Goal: Information Seeking & Learning: Learn about a topic

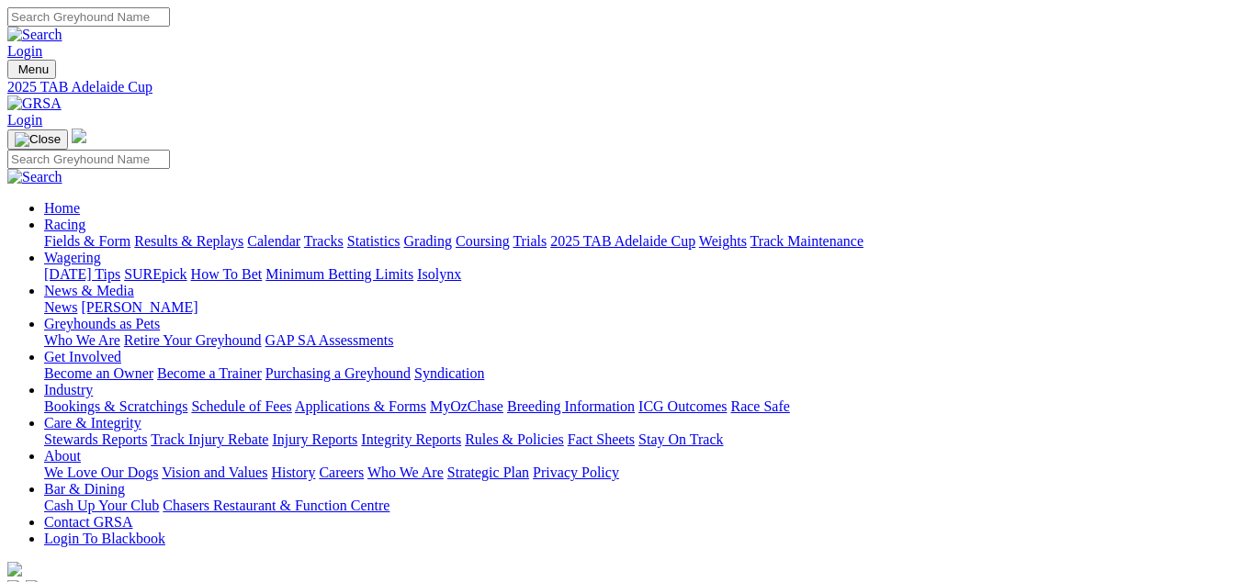
click at [51, 233] on link "Fields & Form" at bounding box center [87, 241] width 86 height 16
click at [194, 233] on link "Results & Replays" at bounding box center [188, 241] width 109 height 16
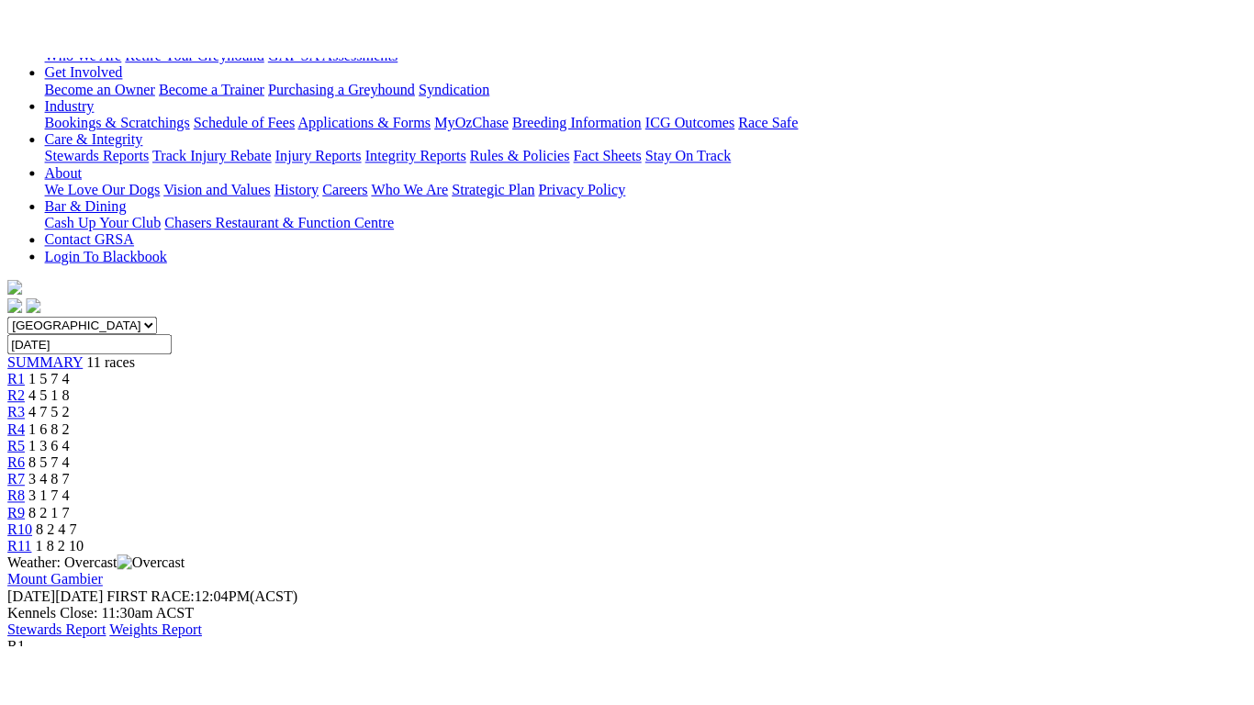
scroll to position [367, 0]
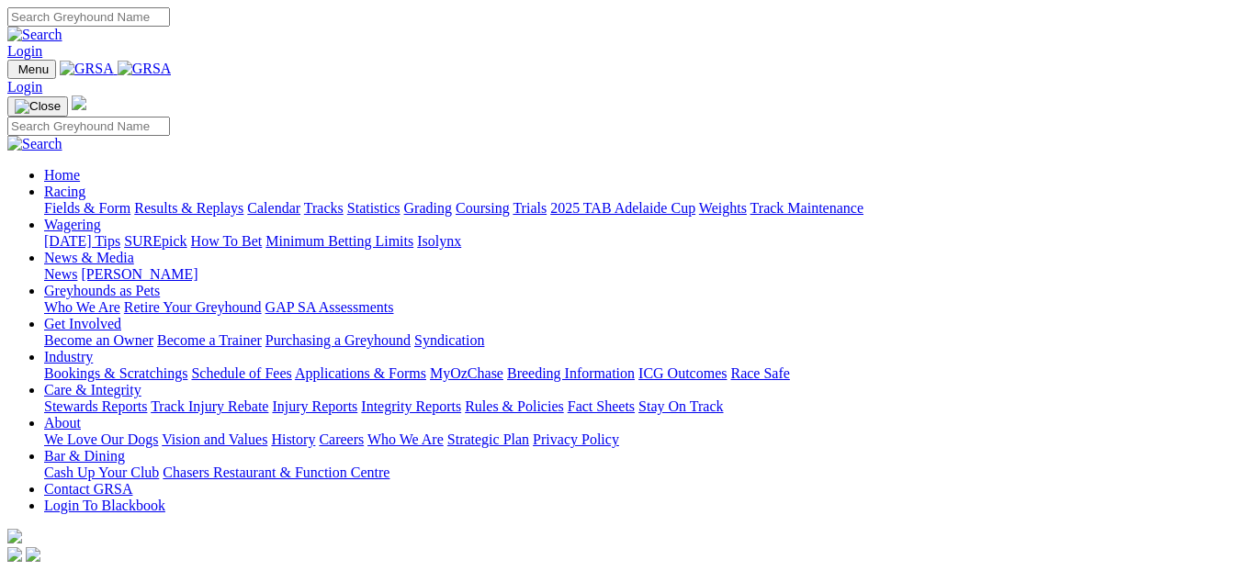
click at [85, 184] on link "Racing" at bounding box center [64, 192] width 41 height 16
click at [198, 200] on link "Results & Replays" at bounding box center [188, 208] width 109 height 16
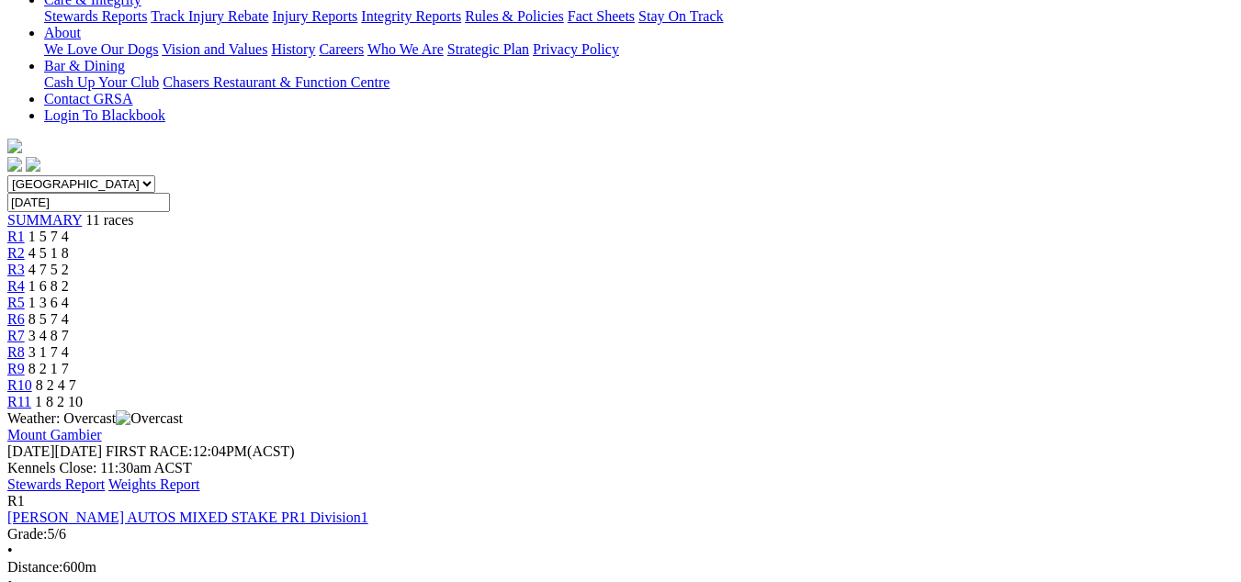
scroll to position [459, 0]
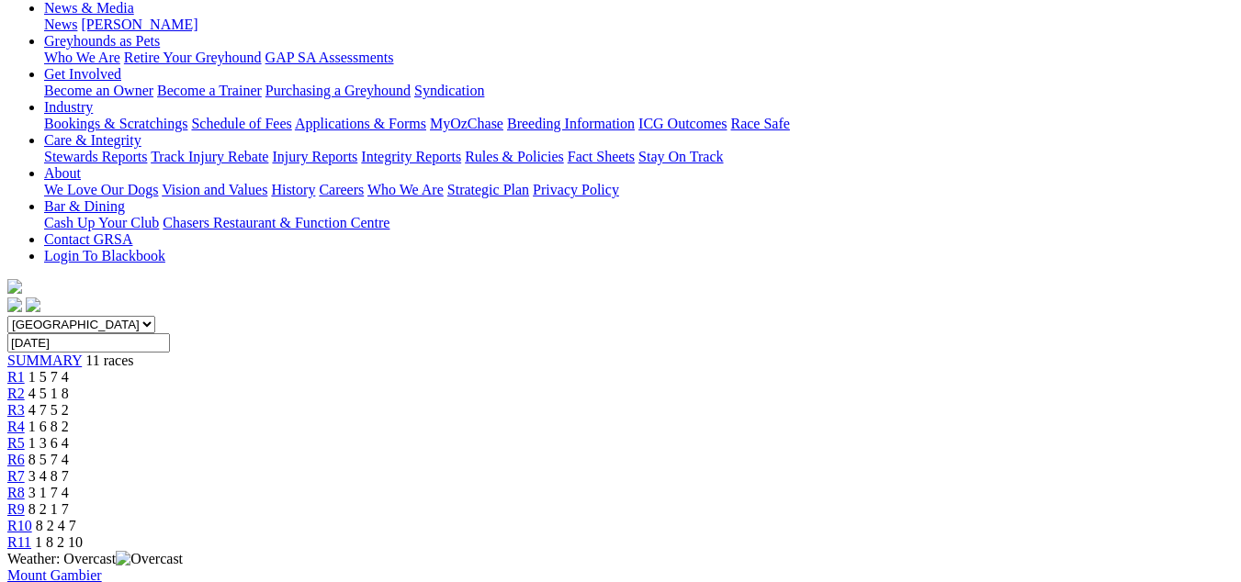
scroll to position [184, 0]
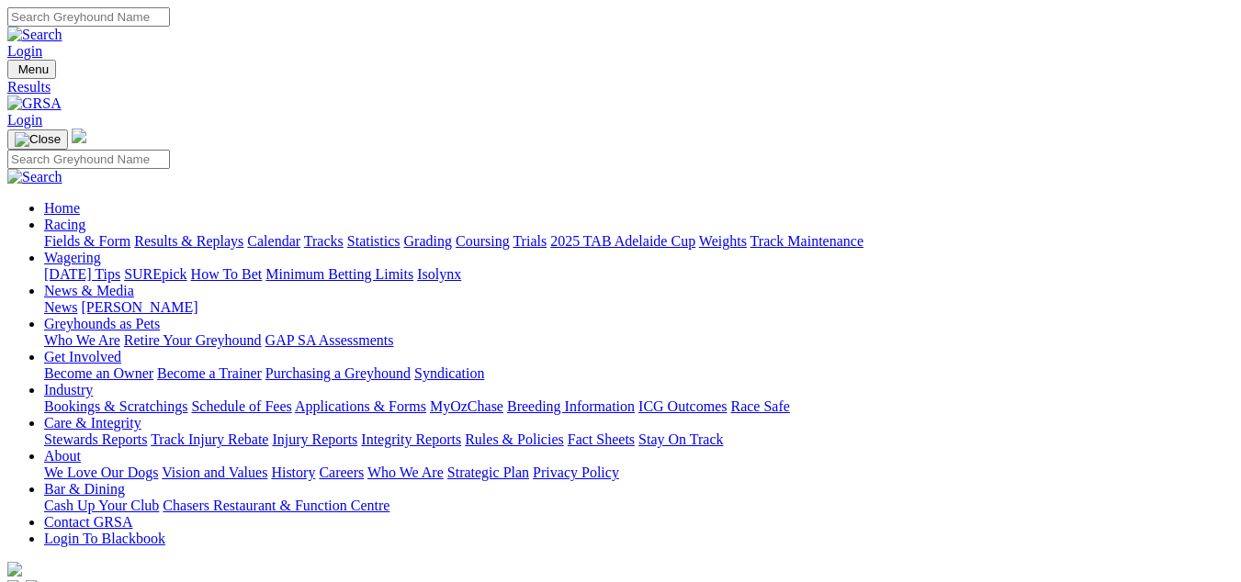
click at [52, 233] on link "Fields & Form" at bounding box center [87, 241] width 86 height 16
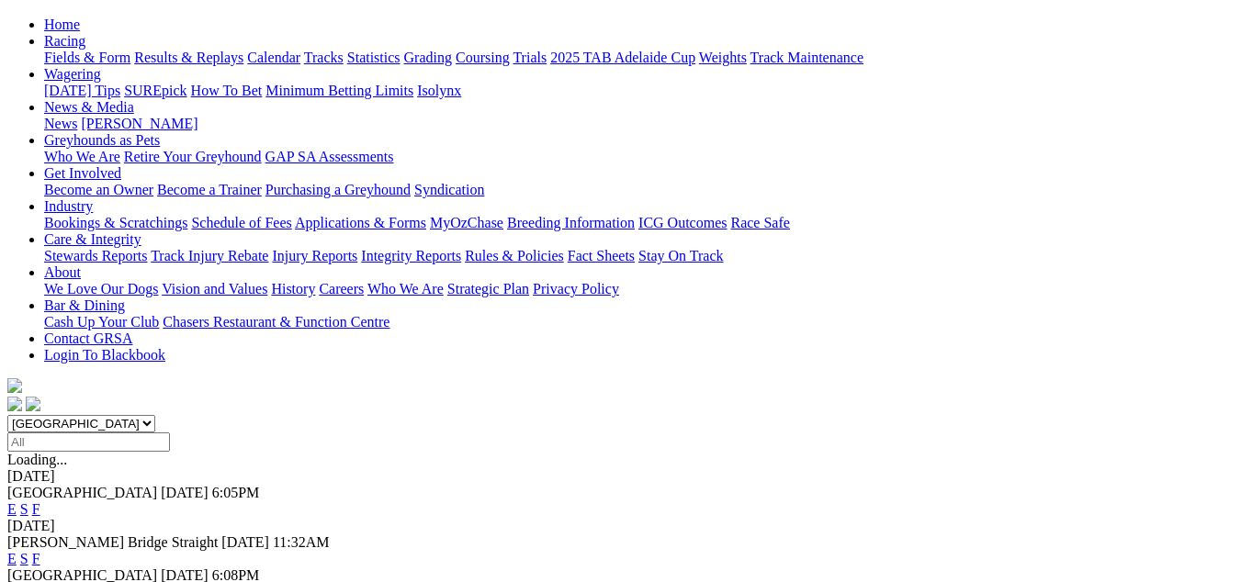
scroll to position [92, 0]
